Goal: Task Accomplishment & Management: Use online tool/utility

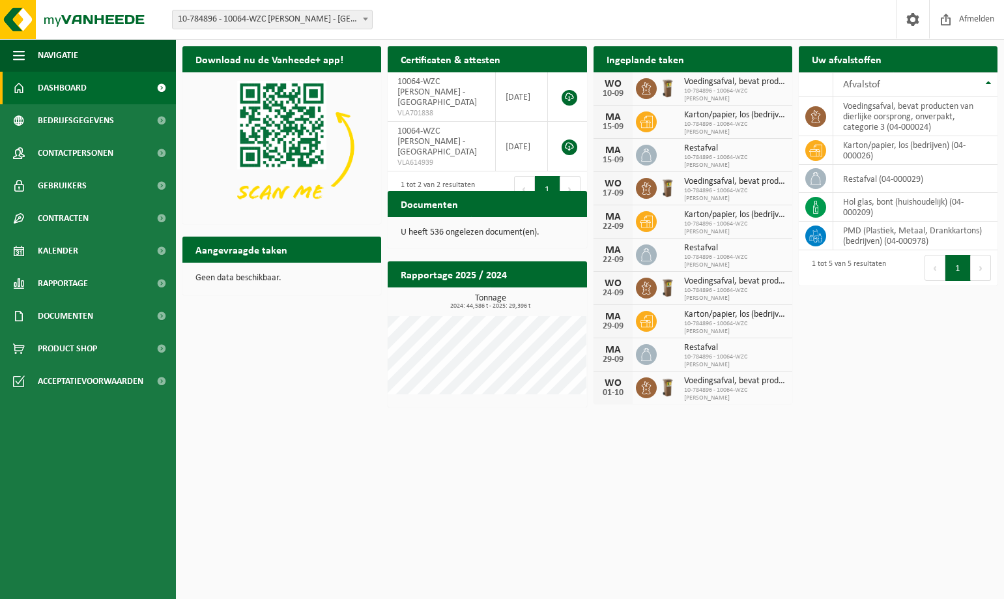
click at [709, 57] on div "Ingeplande taken Bekijk uw kalender" at bounding box center [693, 59] width 199 height 26
click at [859, 240] on td "PMD (Plastiek, Metaal, Drankkartons) (bedrijven) (04-000978)" at bounding box center [915, 236] width 164 height 29
click at [816, 238] on icon at bounding box center [815, 238] width 3 height 1
click at [988, 81] on th "Afvalstof" at bounding box center [915, 84] width 164 height 25
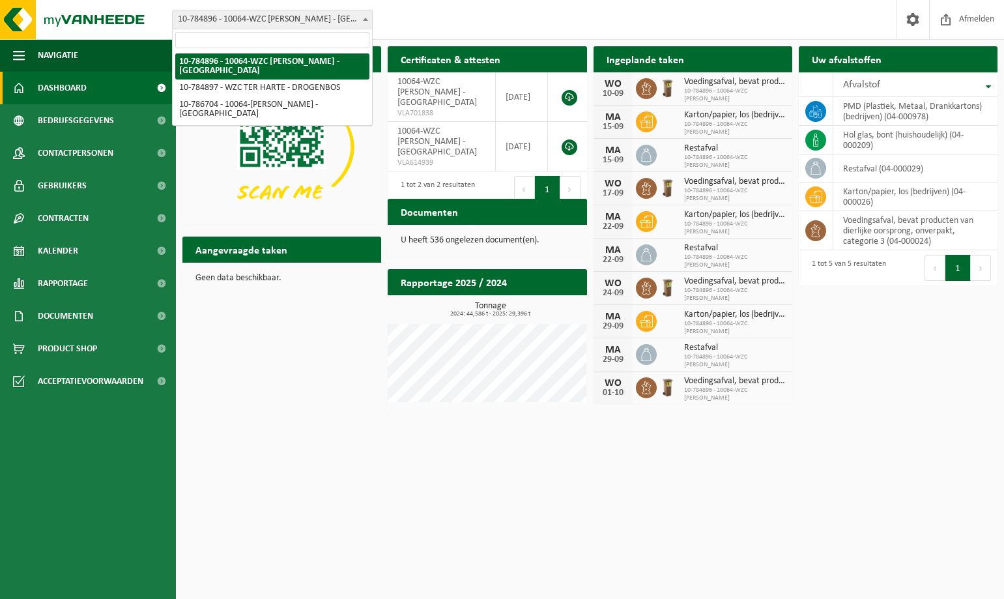
click at [363, 18] on b at bounding box center [365, 19] width 5 height 3
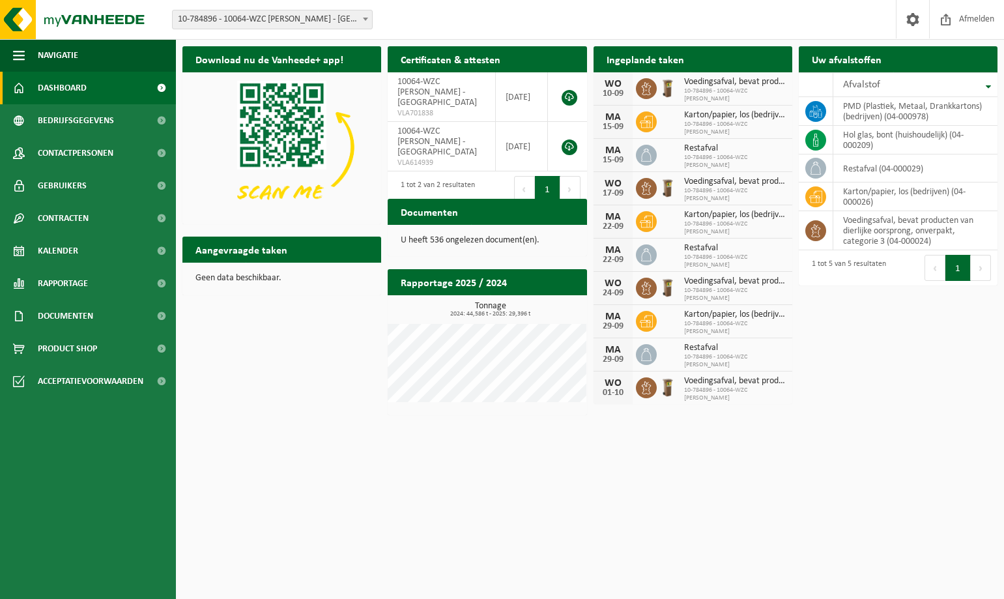
click at [662, 63] on h2 "Ingeplande taken" at bounding box center [646, 58] width 104 height 25
click at [506, 233] on span "Bekijk uw documenten" at bounding box center [522, 237] width 81 height 8
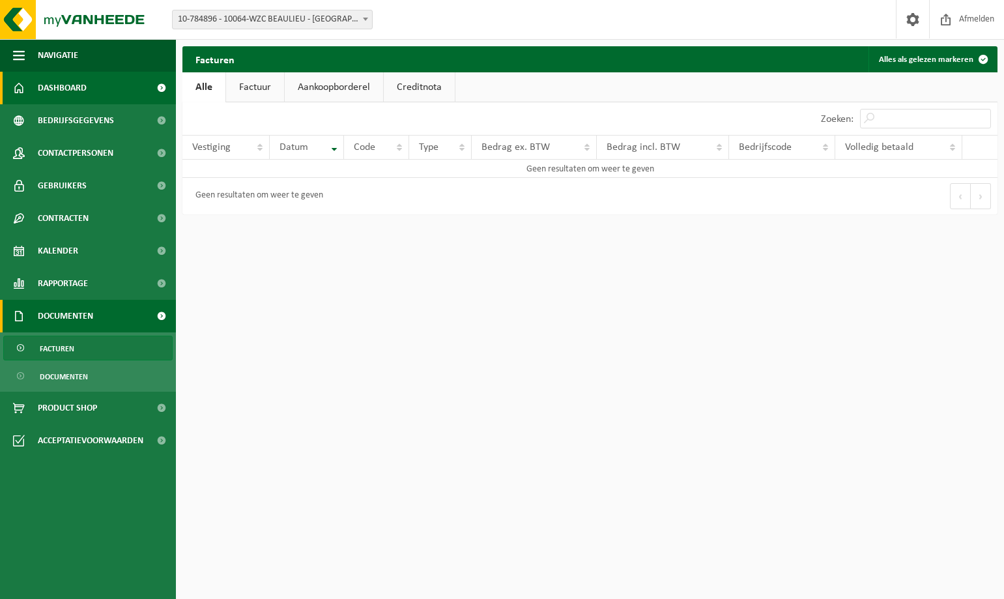
click at [97, 89] on link "Dashboard" at bounding box center [88, 88] width 176 height 33
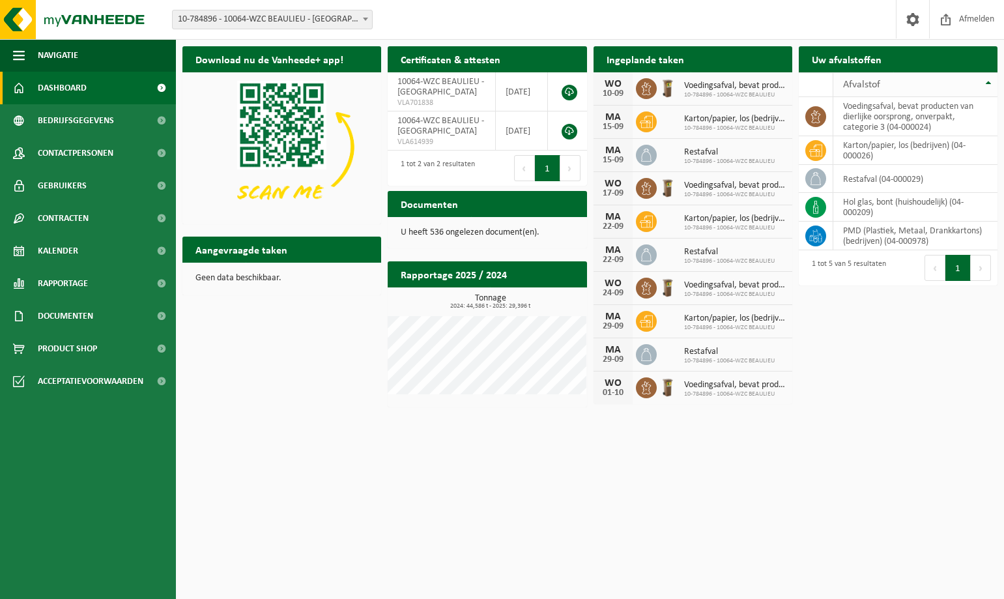
click at [986, 82] on th "Afvalstof" at bounding box center [915, 84] width 164 height 25
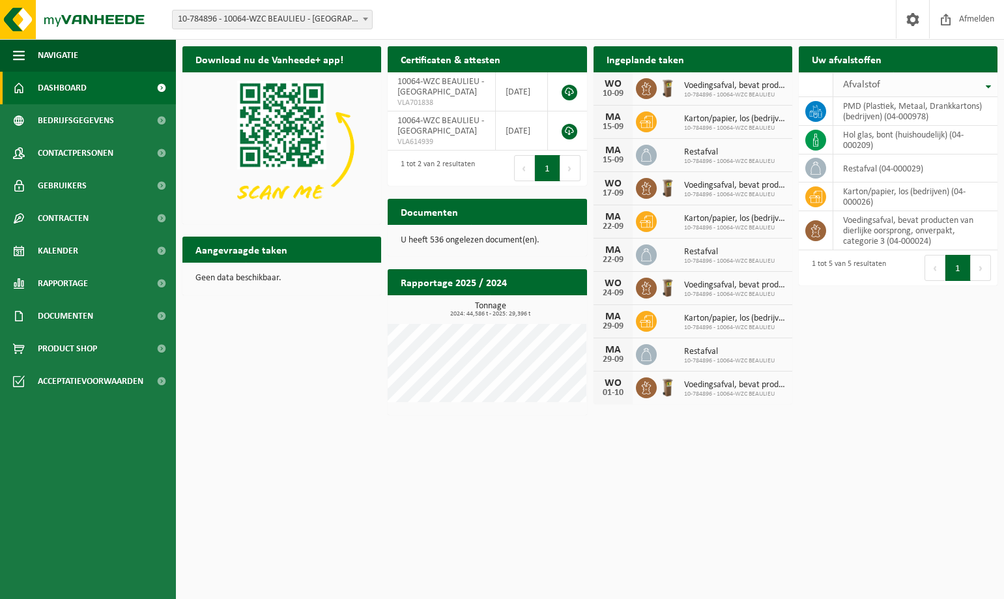
click at [986, 82] on th "Afvalstof" at bounding box center [915, 84] width 164 height 25
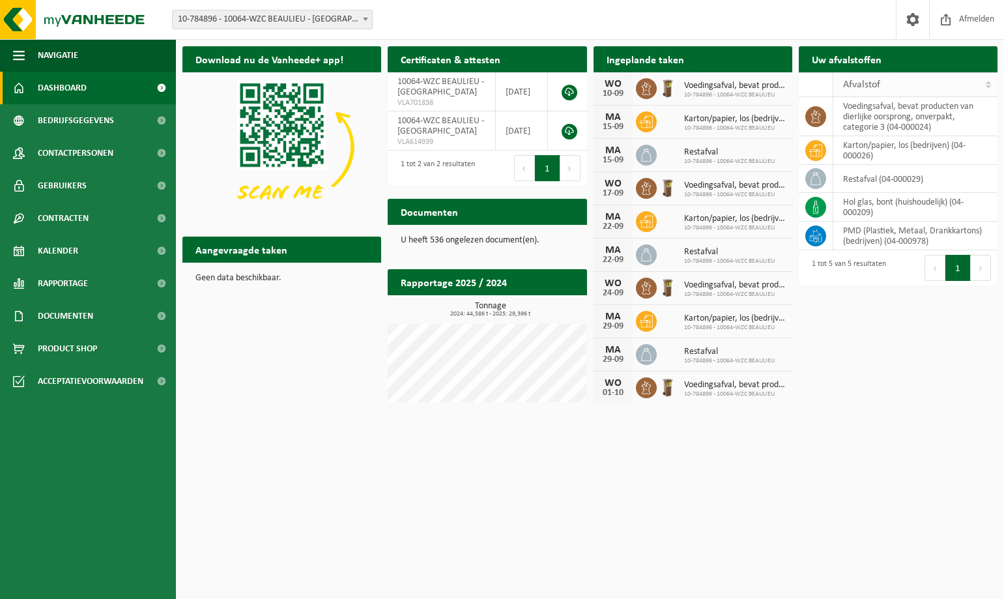
click at [986, 82] on th "Afvalstof" at bounding box center [915, 84] width 164 height 25
click at [637, 63] on h2 "Ingeplande taken" at bounding box center [646, 58] width 104 height 25
click at [615, 94] on div "10-09" at bounding box center [613, 93] width 26 height 9
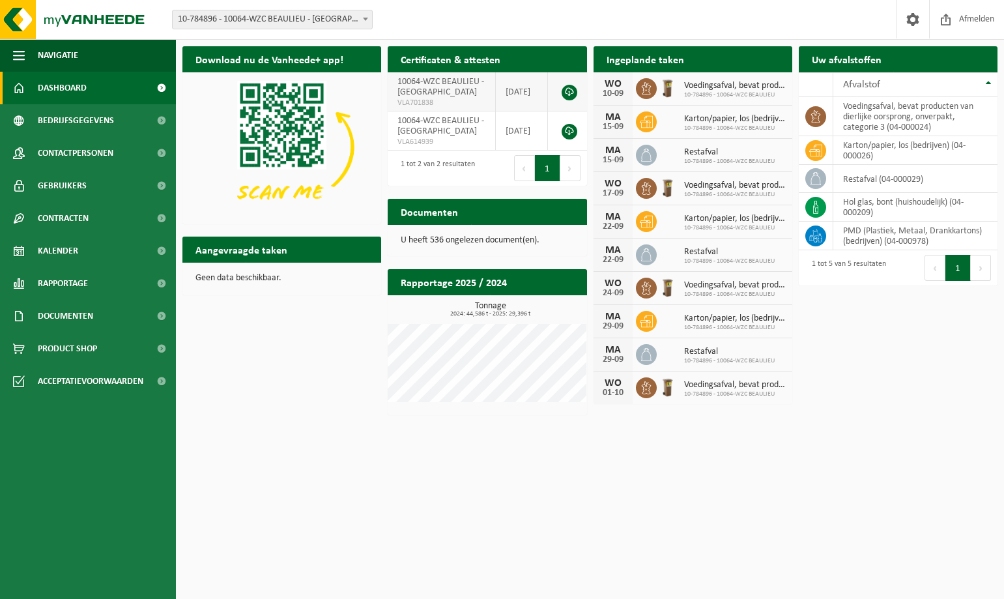
click at [451, 93] on td "10064-WZC BEAULIEU - VILVOORDE VLA701838" at bounding box center [442, 91] width 108 height 39
click at [452, 93] on td "10064-WZC BEAULIEU - VILVOORDE VLA701838" at bounding box center [442, 91] width 108 height 39
click at [567, 130] on link at bounding box center [570, 132] width 16 height 16
click at [82, 117] on span "Bedrijfsgegevens" at bounding box center [76, 120] width 76 height 33
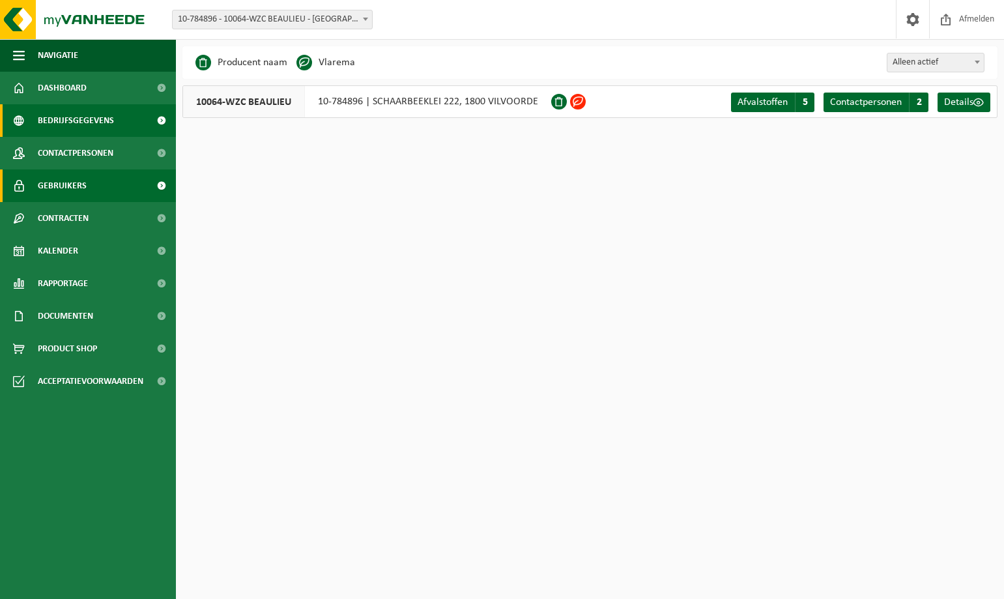
click at [68, 185] on span "Gebruikers" at bounding box center [62, 185] width 49 height 33
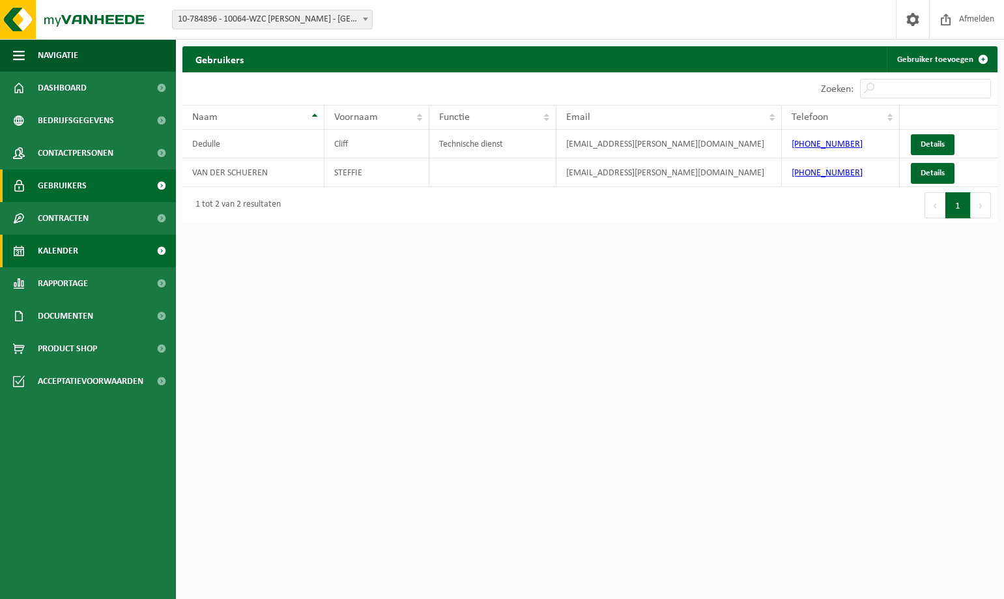
click at [45, 252] on span "Kalender" at bounding box center [58, 251] width 40 height 33
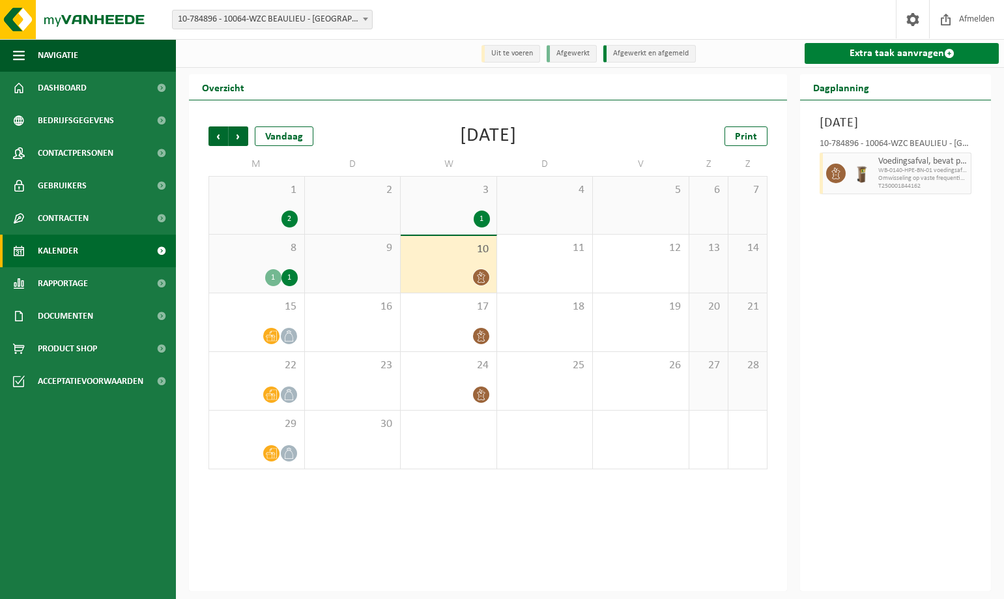
click at [898, 53] on link "Extra taak aanvragen" at bounding box center [902, 53] width 194 height 21
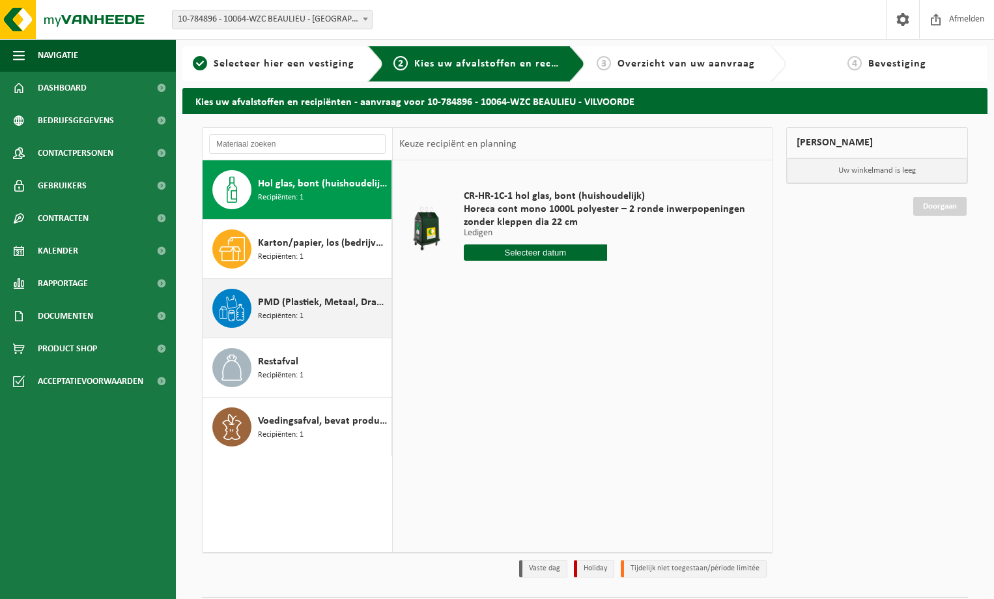
click at [257, 304] on div "PMD (Plastiek, Metaal, Drankkartons) (bedrijven) Recipiënten: 1" at bounding box center [298, 308] width 190 height 59
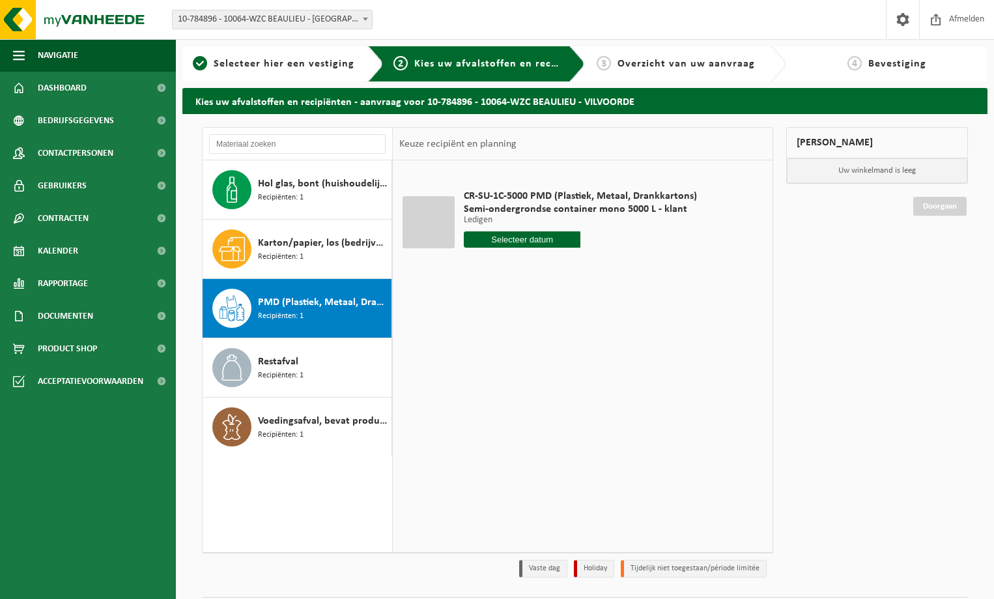
click at [513, 235] on input "text" at bounding box center [522, 239] width 117 height 16
click at [517, 351] on div "17" at bounding box center [521, 355] width 23 height 21
type input "Van [DATE]"
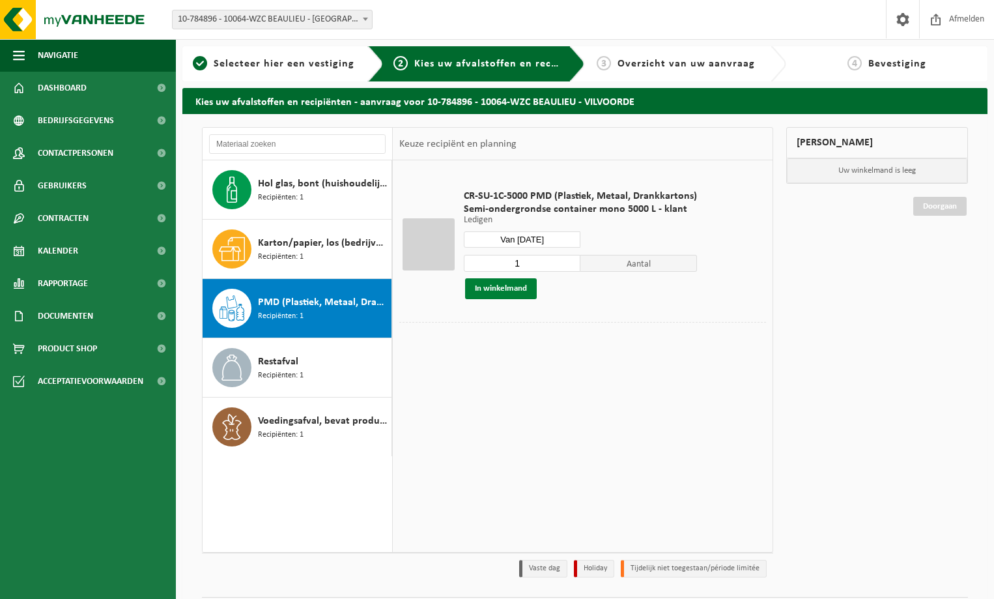
click at [481, 287] on button "In winkelmand" at bounding box center [501, 288] width 72 height 21
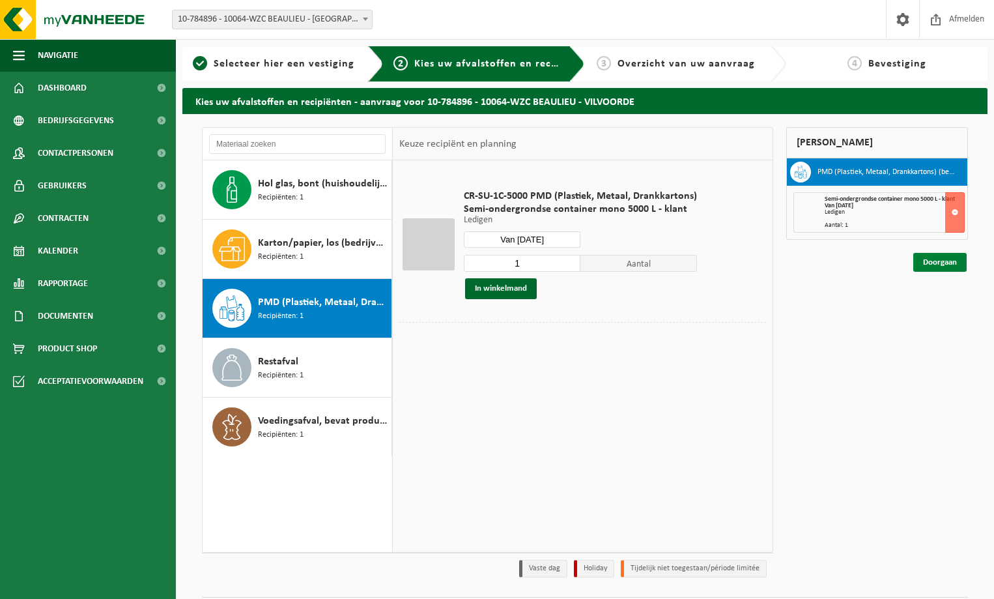
click at [927, 261] on link "Doorgaan" at bounding box center [939, 262] width 53 height 19
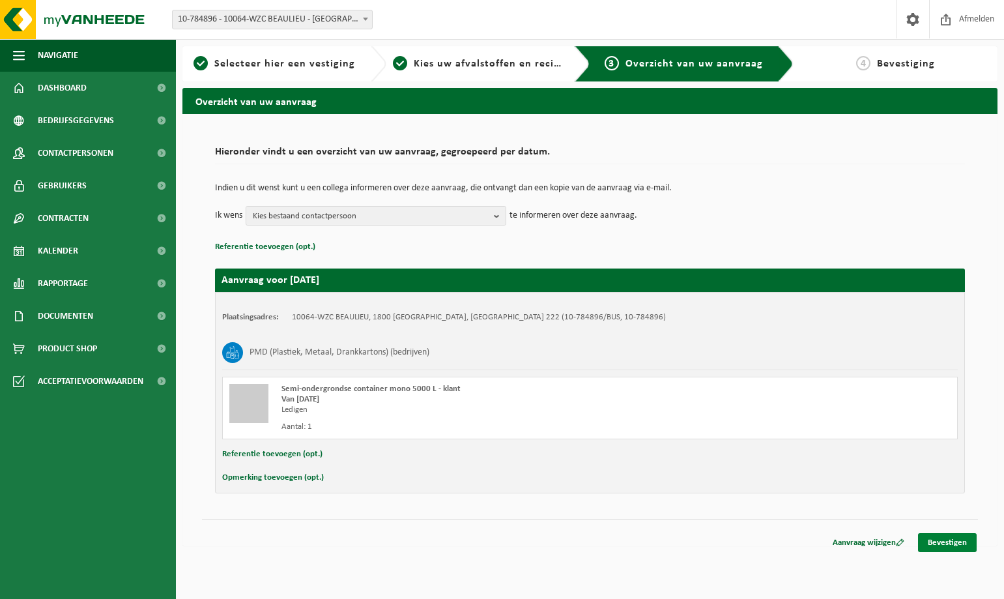
click at [939, 538] on link "Bevestigen" at bounding box center [947, 542] width 59 height 19
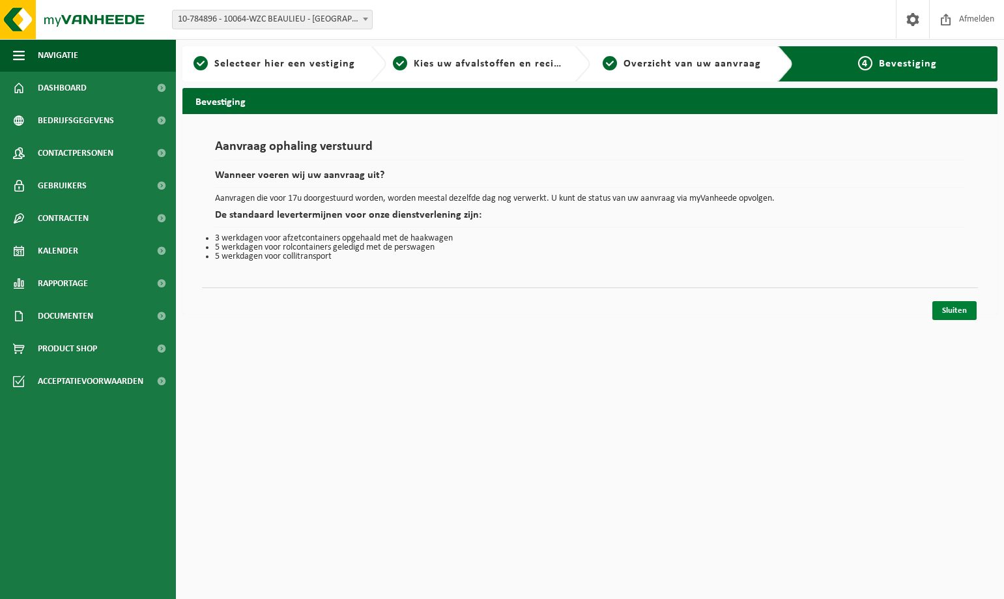
click at [953, 315] on link "Sluiten" at bounding box center [954, 310] width 44 height 19
